Goal: Task Accomplishment & Management: Use online tool/utility

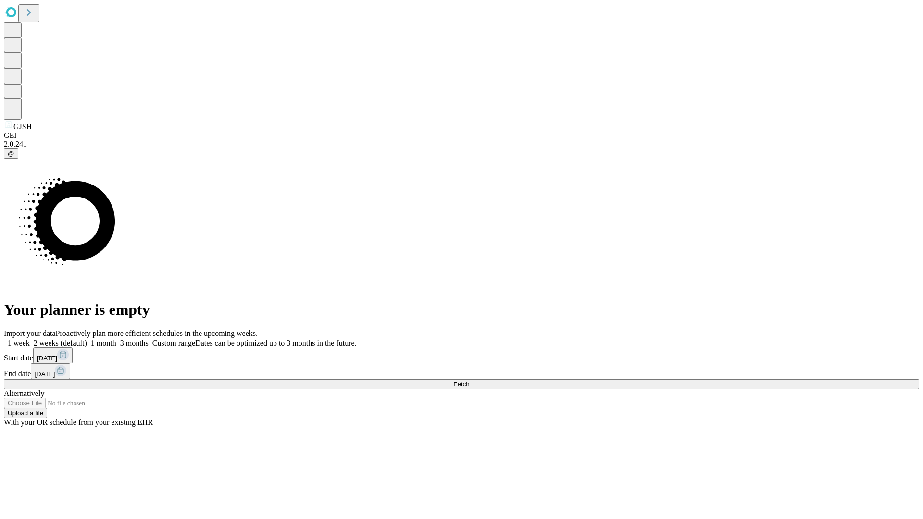
click at [469, 381] on span "Fetch" at bounding box center [461, 384] width 16 height 7
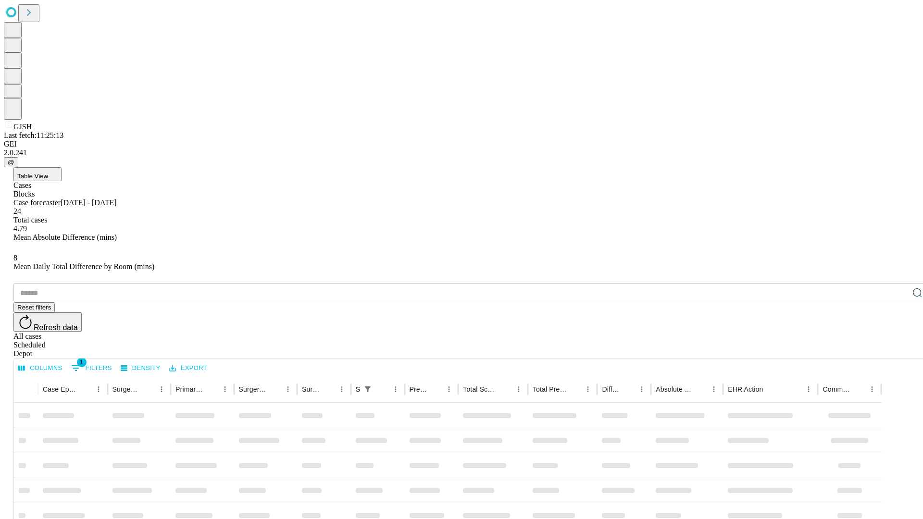
click at [898, 350] on div "Depot" at bounding box center [471, 354] width 916 height 9
